Goal: Navigation & Orientation: Go to known website

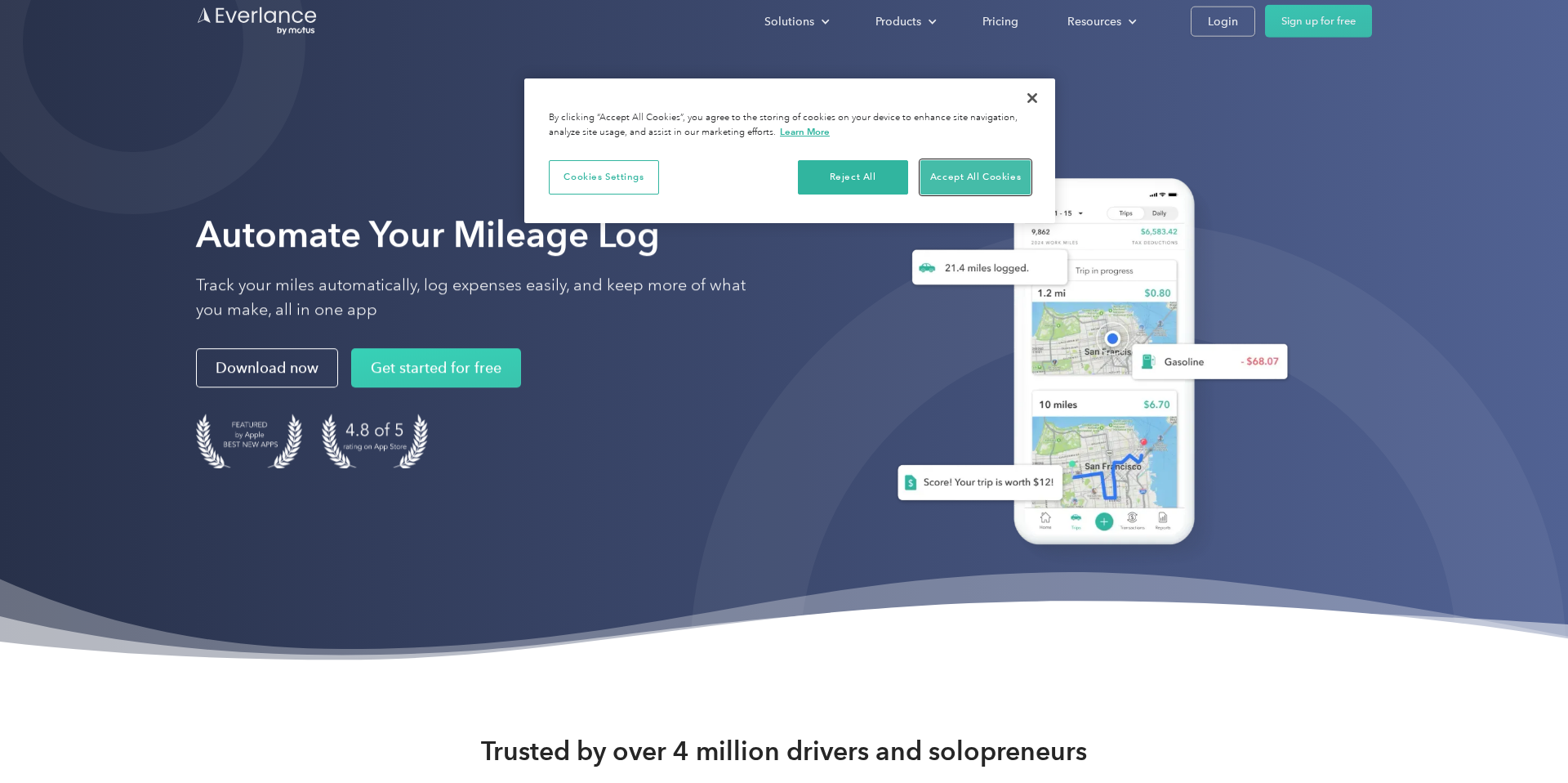
click at [951, 178] on button "Accept All Cookies" at bounding box center [976, 177] width 111 height 35
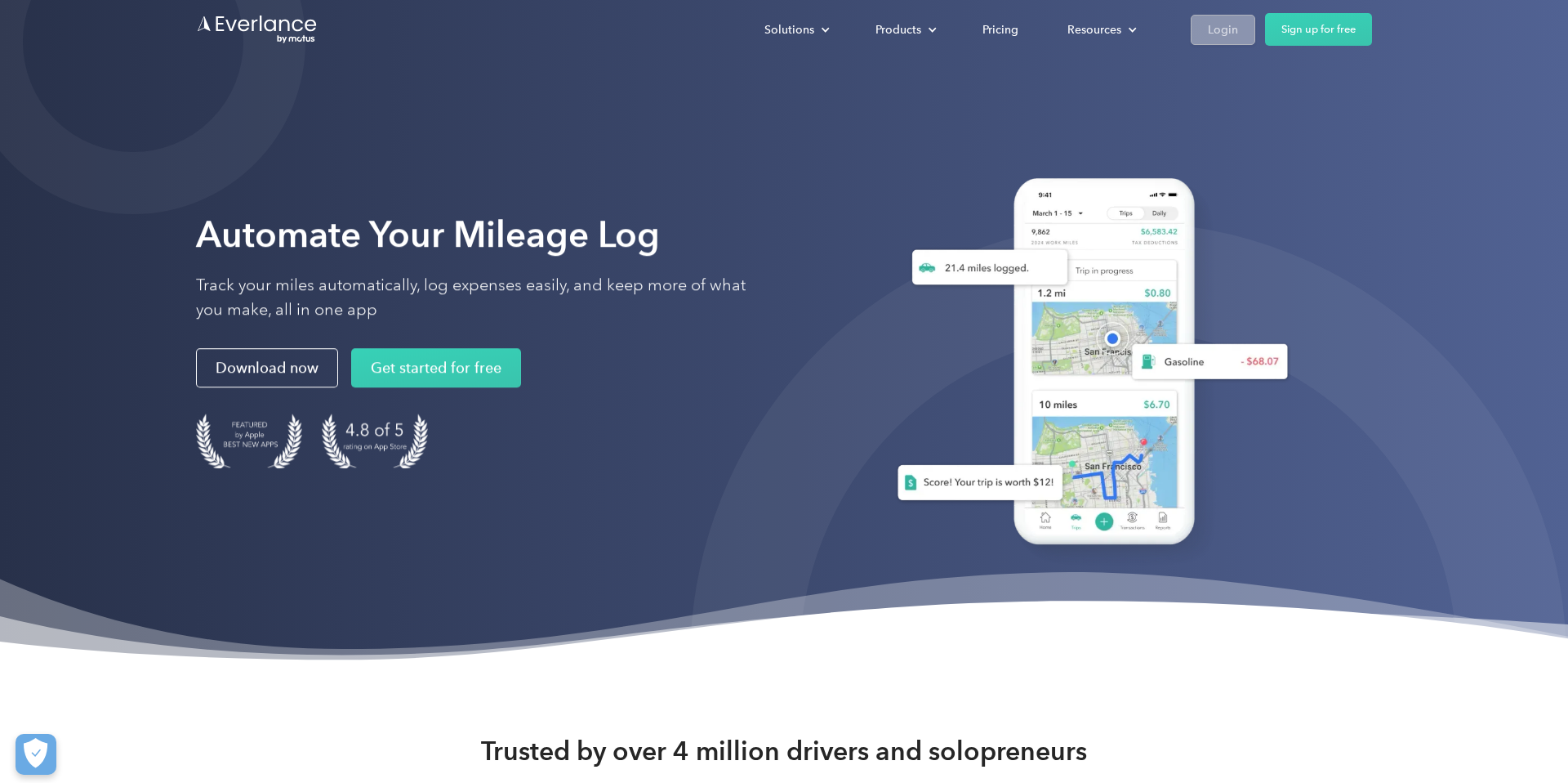
click at [1219, 40] on link "Login" at bounding box center [1223, 30] width 65 height 30
